Goal: Obtain resource: Obtain resource

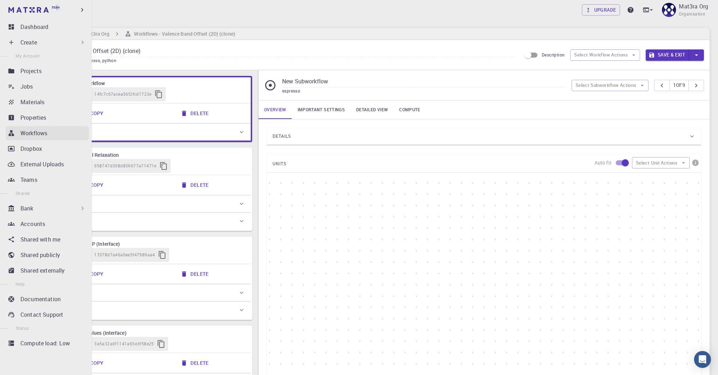
click at [35, 129] on p "Workflows" at bounding box center [33, 133] width 27 height 8
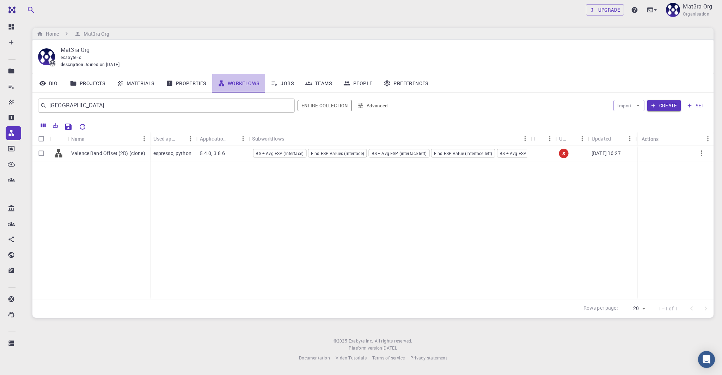
click at [236, 82] on link "Workflows" at bounding box center [238, 83] width 53 height 18
click at [236, 83] on link "Workflows" at bounding box center [238, 83] width 53 height 18
click at [291, 104] on icon "Clear" at bounding box center [286, 106] width 8 height 8
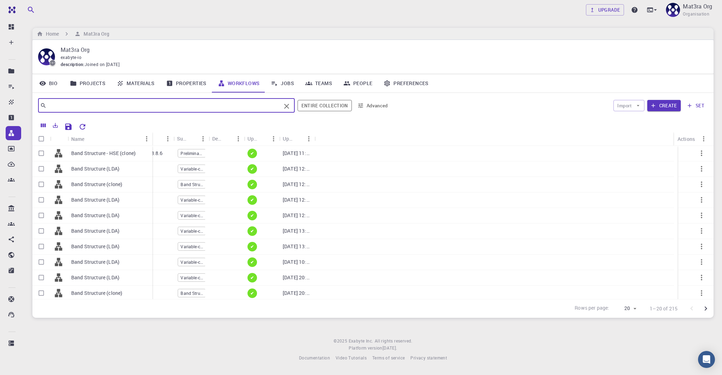
drag, startPoint x: 102, startPoint y: 135, endPoint x: 151, endPoint y: 135, distance: 48.3
click at [151, 135] on div "Name" at bounding box center [153, 139] width 7 height 14
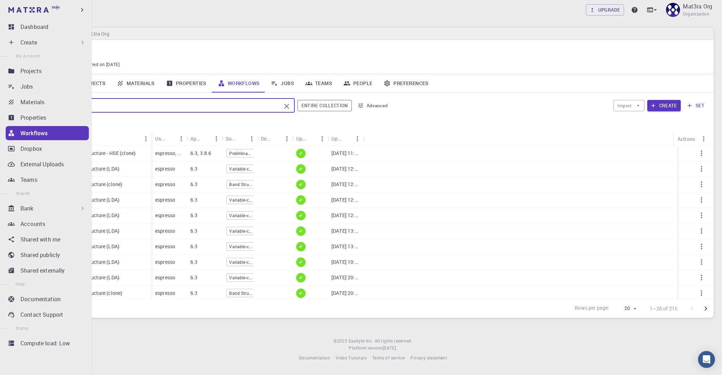
click at [20, 212] on div "Bank" at bounding box center [47, 208] width 83 height 14
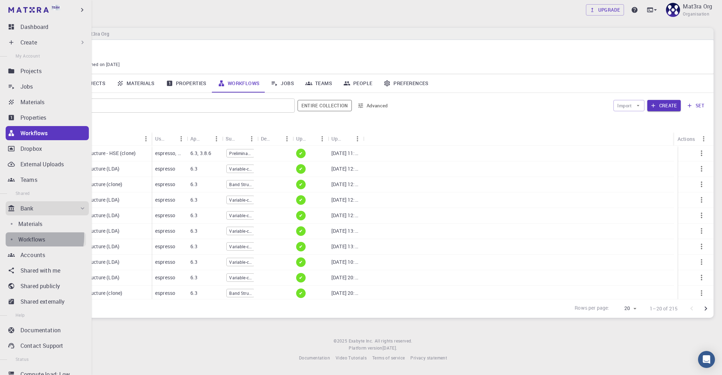
click at [28, 236] on p "Workflows" at bounding box center [31, 239] width 27 height 8
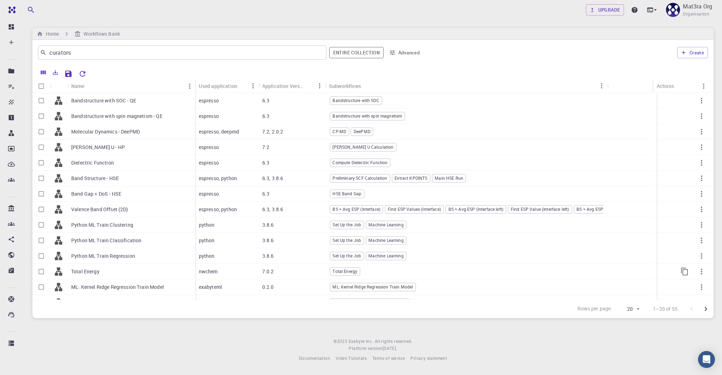
click at [110, 274] on div "Total Energy" at bounding box center [132, 271] width 128 height 16
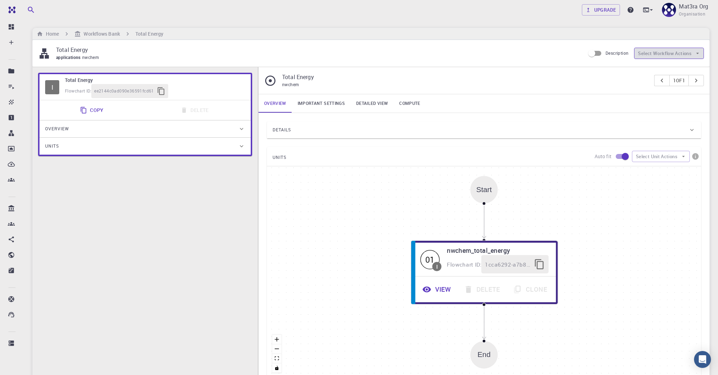
click at [648, 53] on button "Select Workflow Actions" at bounding box center [669, 53] width 70 height 11
click at [586, 80] on p "Total Energy" at bounding box center [465, 77] width 367 height 8
click at [648, 53] on button "Select Workflow Actions" at bounding box center [669, 53] width 70 height 11
click at [463, 46] on p "Total Energy" at bounding box center [317, 49] width 523 height 8
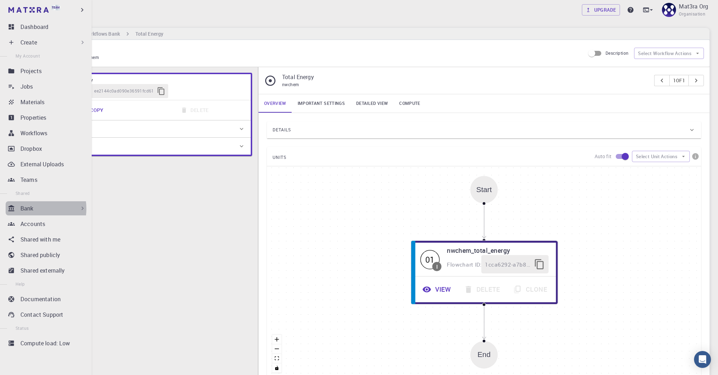
click at [29, 208] on p "Bank" at bounding box center [26, 208] width 13 height 8
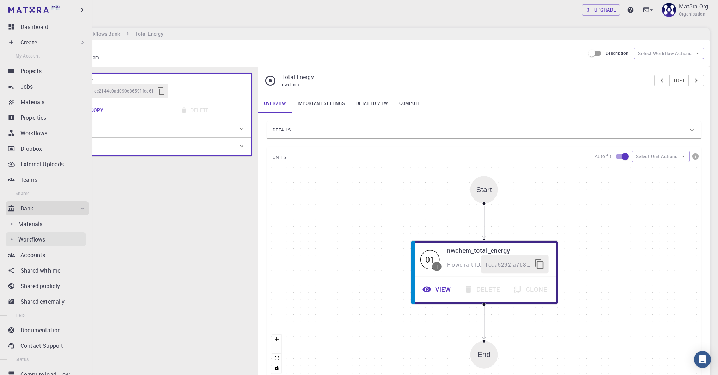
click at [41, 233] on link "Workflows" at bounding box center [46, 239] width 80 height 14
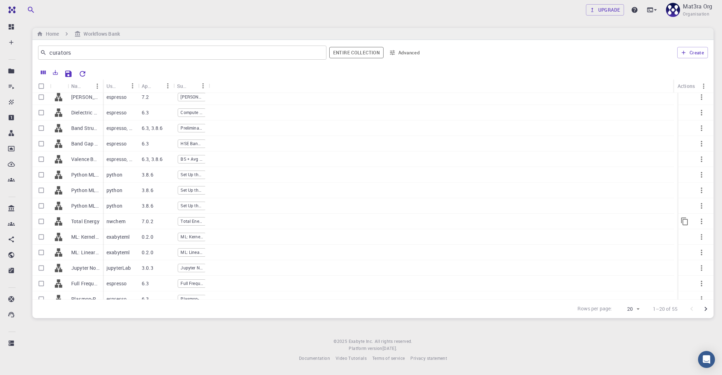
scroll to position [104, 0]
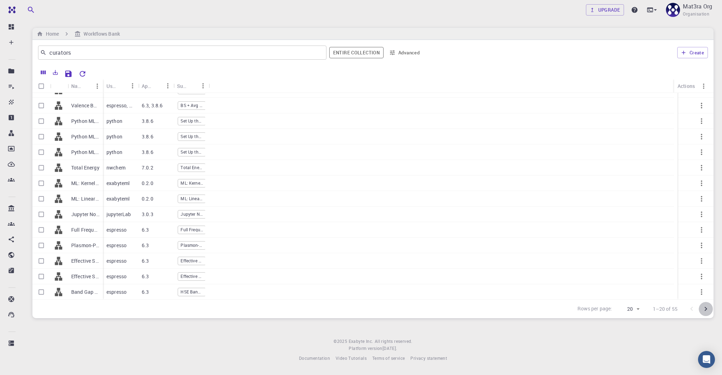
click at [706, 303] on button "Go to next page" at bounding box center [706, 309] width 14 height 14
click at [86, 230] on p "Zero Point Energy" at bounding box center [85, 229] width 28 height 7
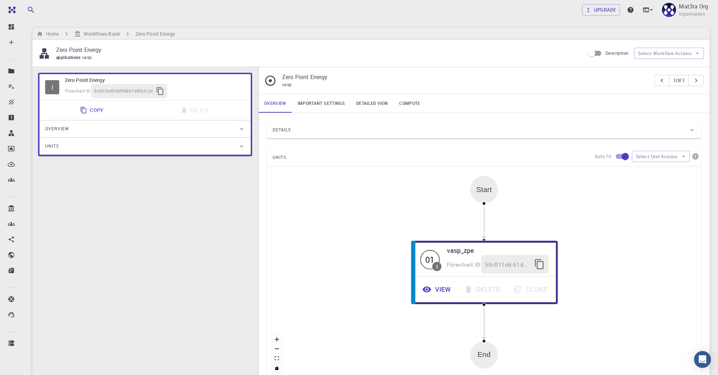
click at [658, 47] on div "Description Select Workflow Actions" at bounding box center [644, 53] width 119 height 13
click at [658, 50] on button "Select Workflow Actions" at bounding box center [669, 53] width 70 height 11
click at [641, 67] on icon at bounding box center [644, 68] width 6 height 6
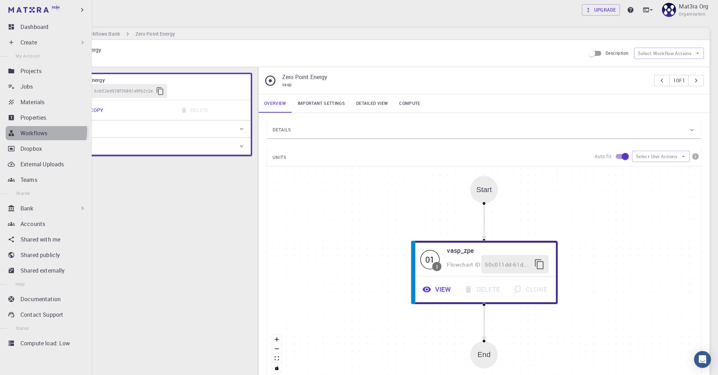
click at [37, 130] on p "Workflows" at bounding box center [33, 133] width 27 height 8
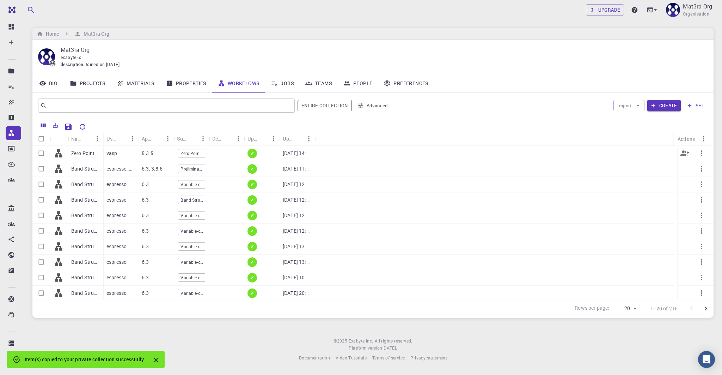
click at [86, 151] on p "Zero Point Energy (clone)" at bounding box center [85, 153] width 28 height 7
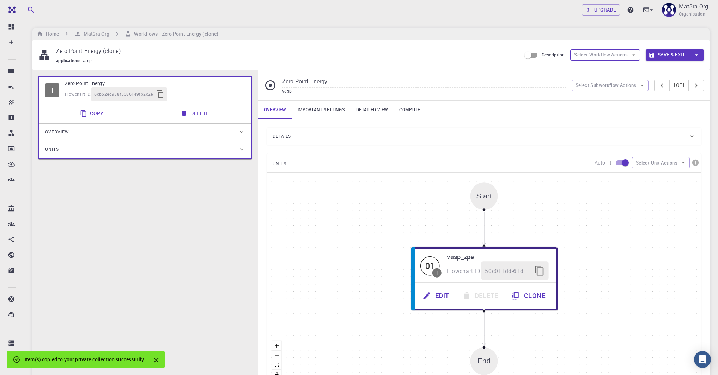
click at [603, 53] on button "Select Workflow Actions" at bounding box center [605, 54] width 70 height 11
click at [586, 67] on div at bounding box center [582, 68] width 13 height 7
type input "Variable-cell Relaxation"
type input "/export/share/pseudo/mo/gga/pbe/vasp/5.2/paw/default/POTCAR"
type input "/export/share/pseudo/s/gga/pbe/vasp/5.2/paw/default/POTCAR"
